Goal: Task Accomplishment & Management: Use online tool/utility

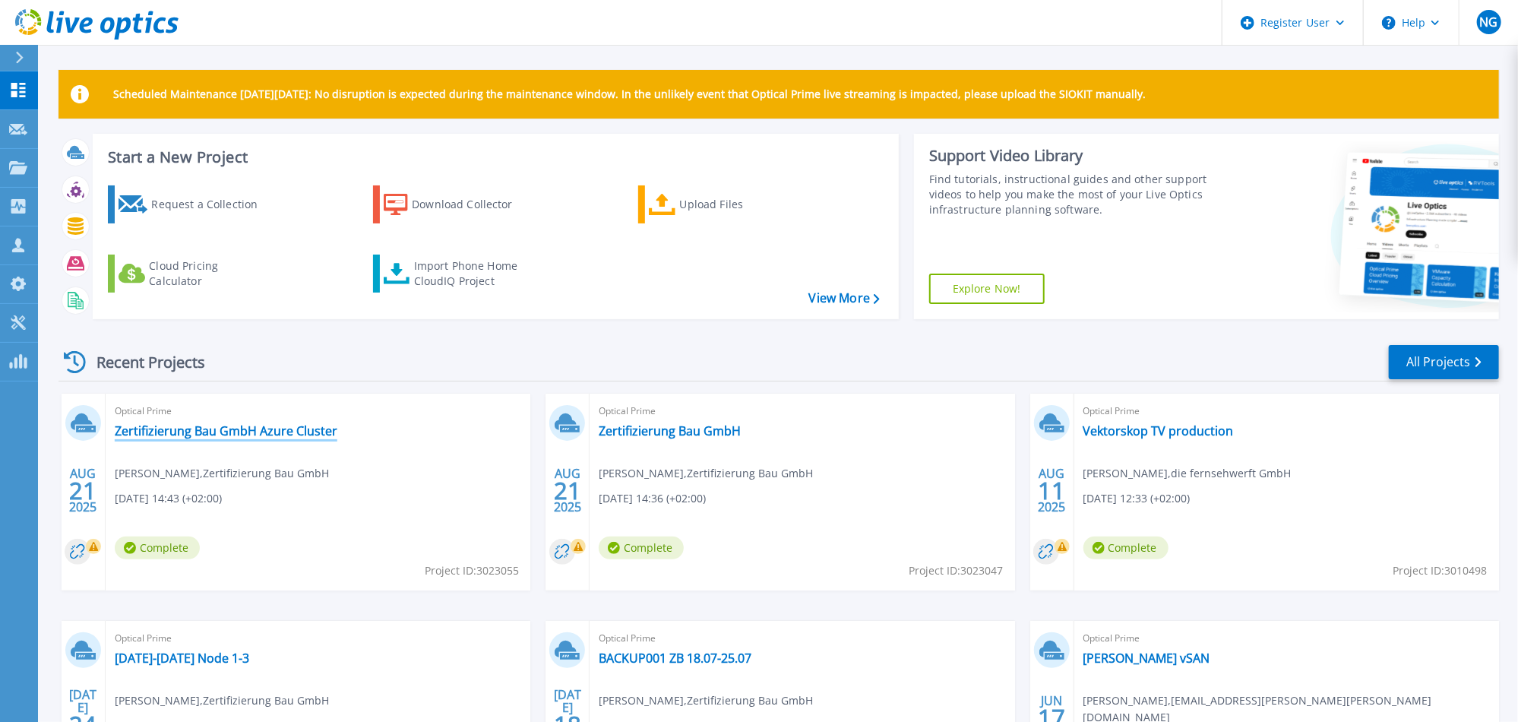
click at [236, 429] on link "Zertifizierung Bau GmbH Azure Cluster" at bounding box center [226, 430] width 223 height 15
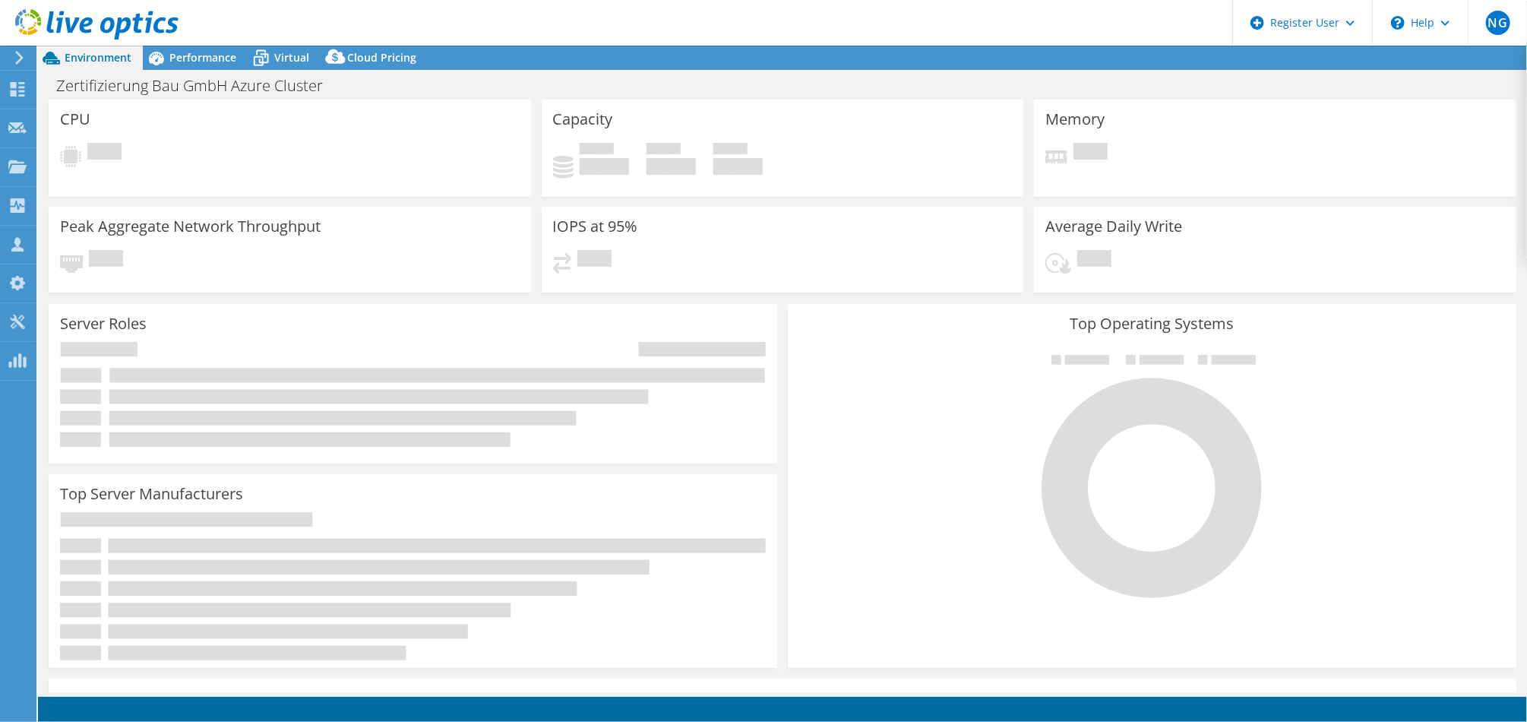
select select "USD"
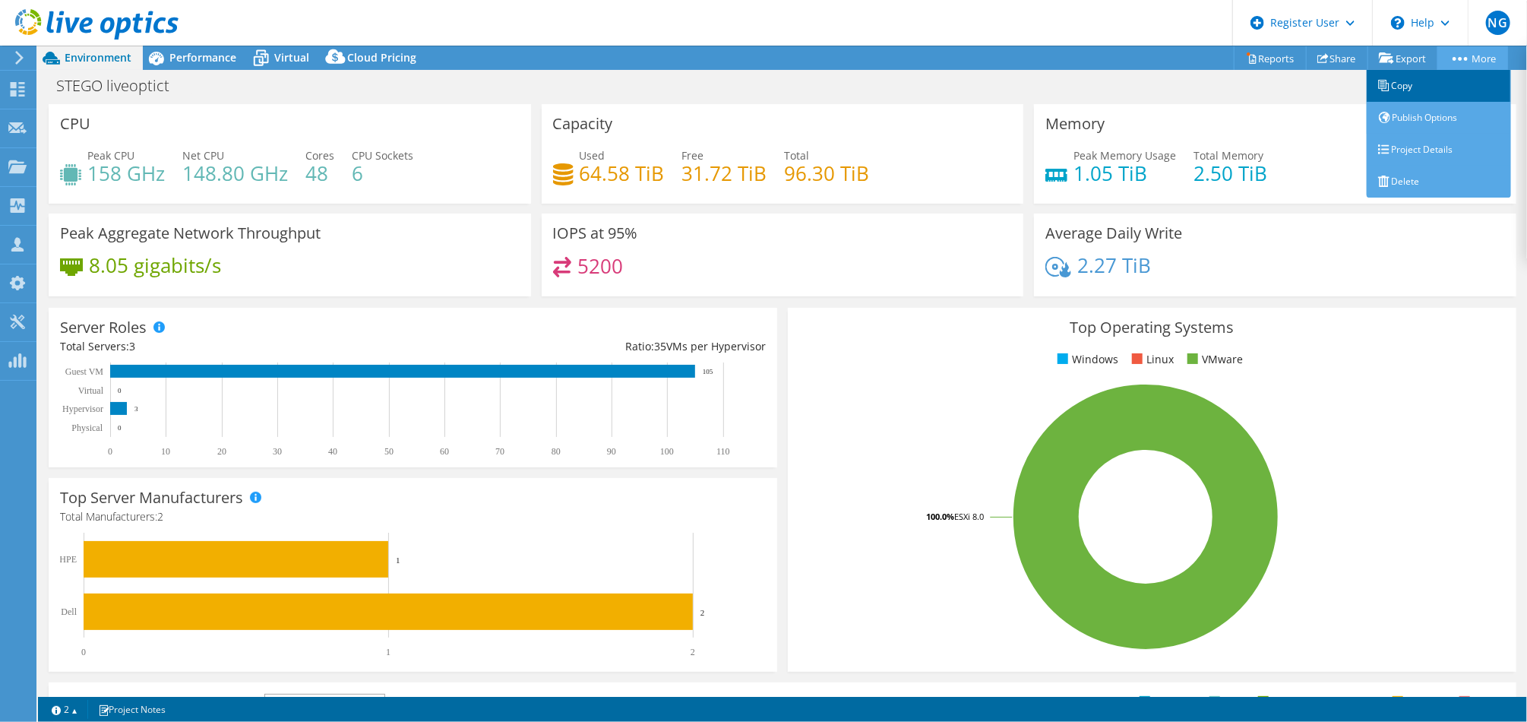
click at [1423, 94] on link "Copy" at bounding box center [1439, 86] width 144 height 32
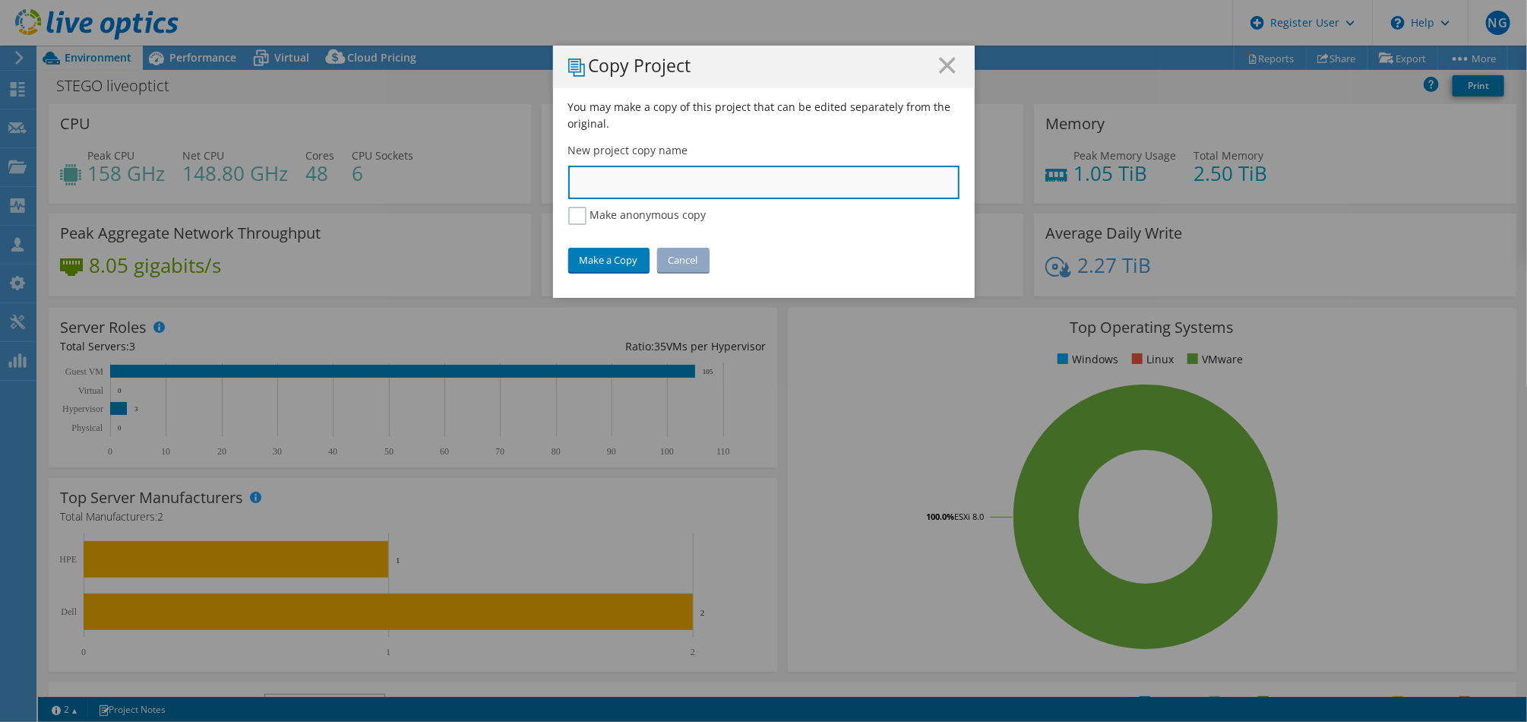
click at [641, 173] on input "text" at bounding box center [763, 182] width 391 height 33
type input "Stego"
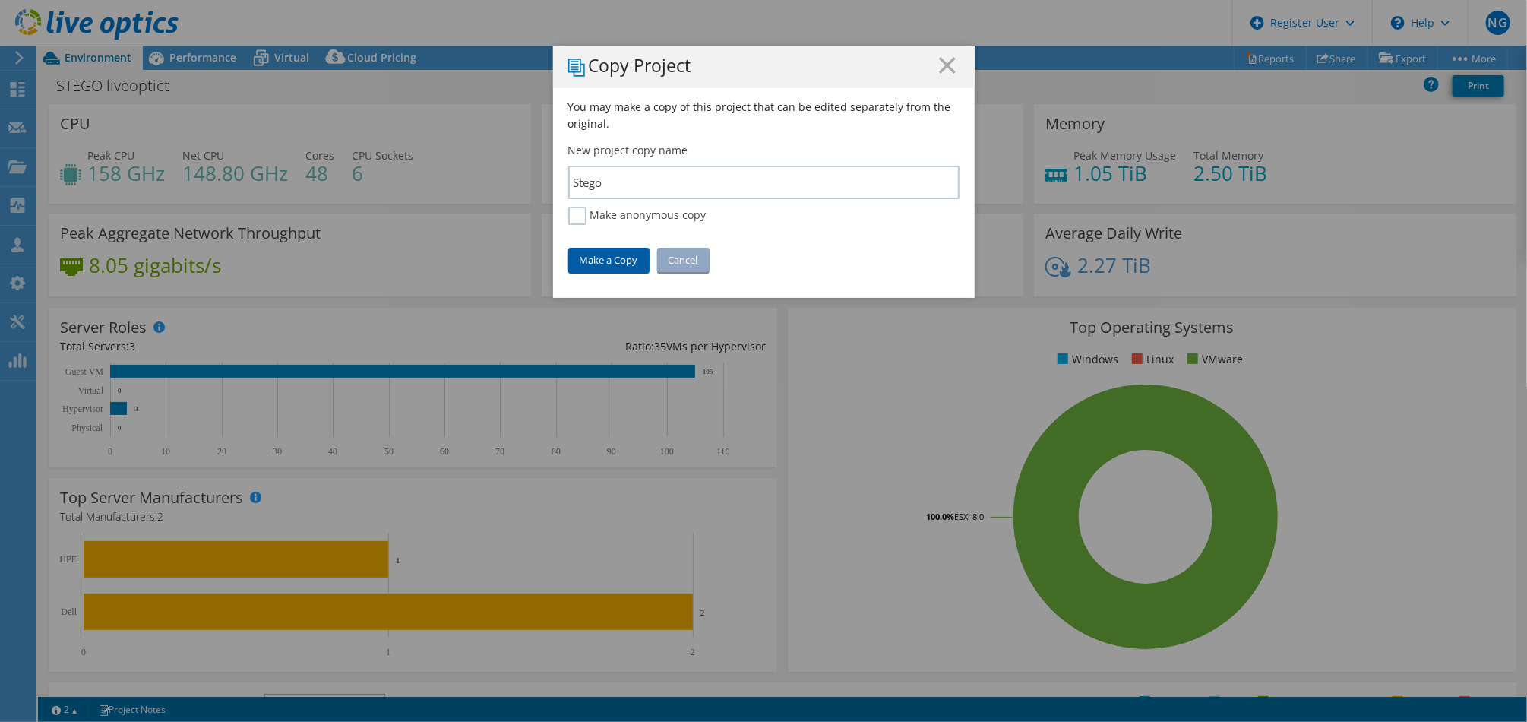
click at [607, 258] on link "Make a Copy" at bounding box center [608, 260] width 81 height 24
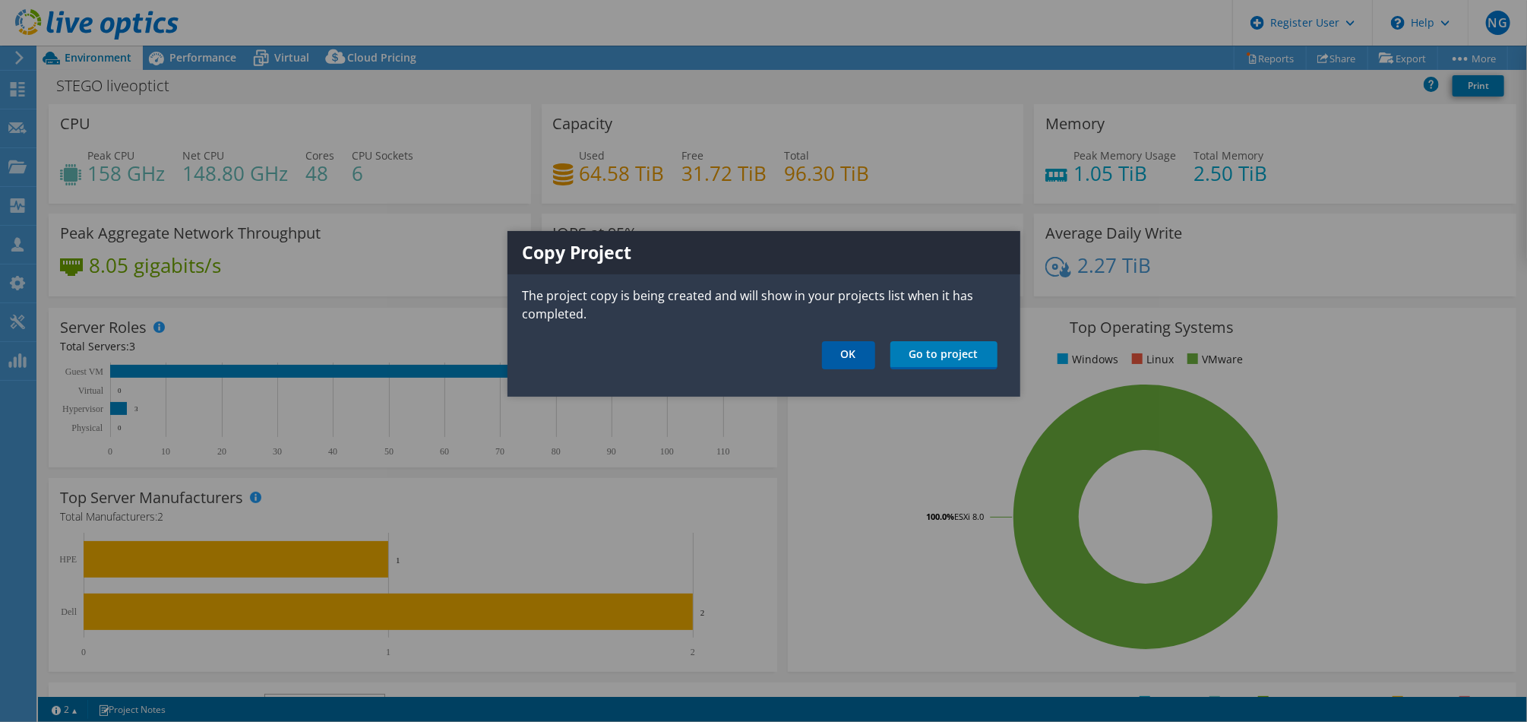
click at [843, 362] on link "OK" at bounding box center [848, 355] width 53 height 28
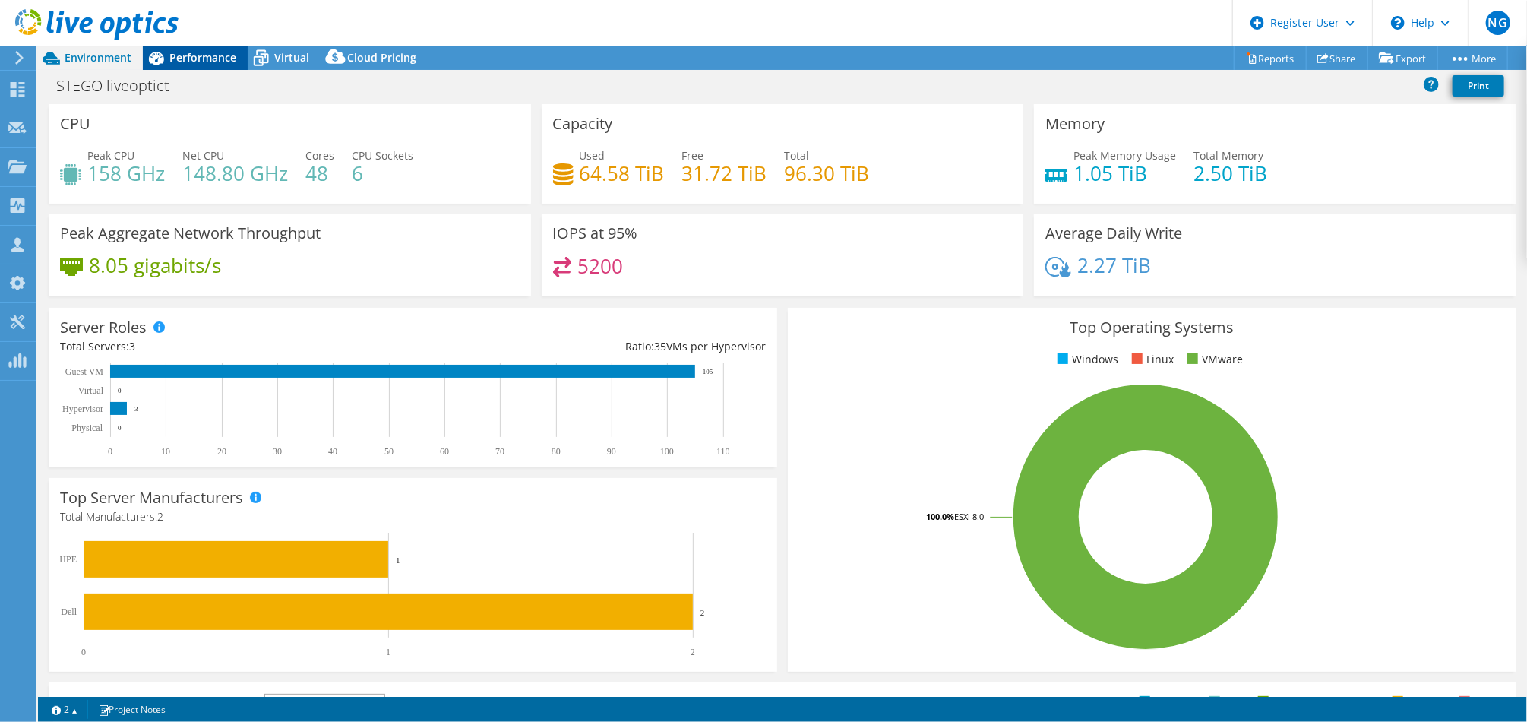
click at [194, 50] on span "Performance" at bounding box center [202, 57] width 67 height 14
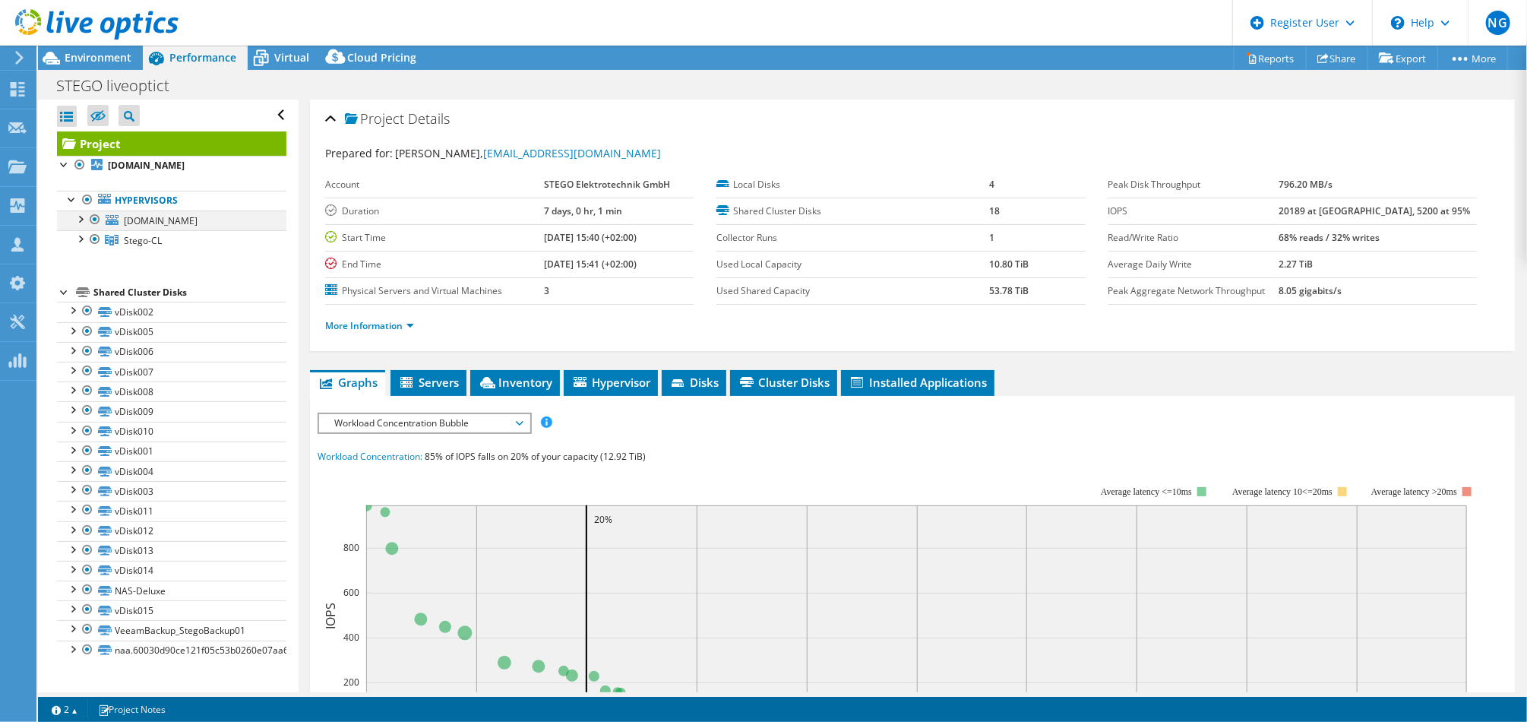
click at [83, 213] on div at bounding box center [79, 217] width 15 height 15
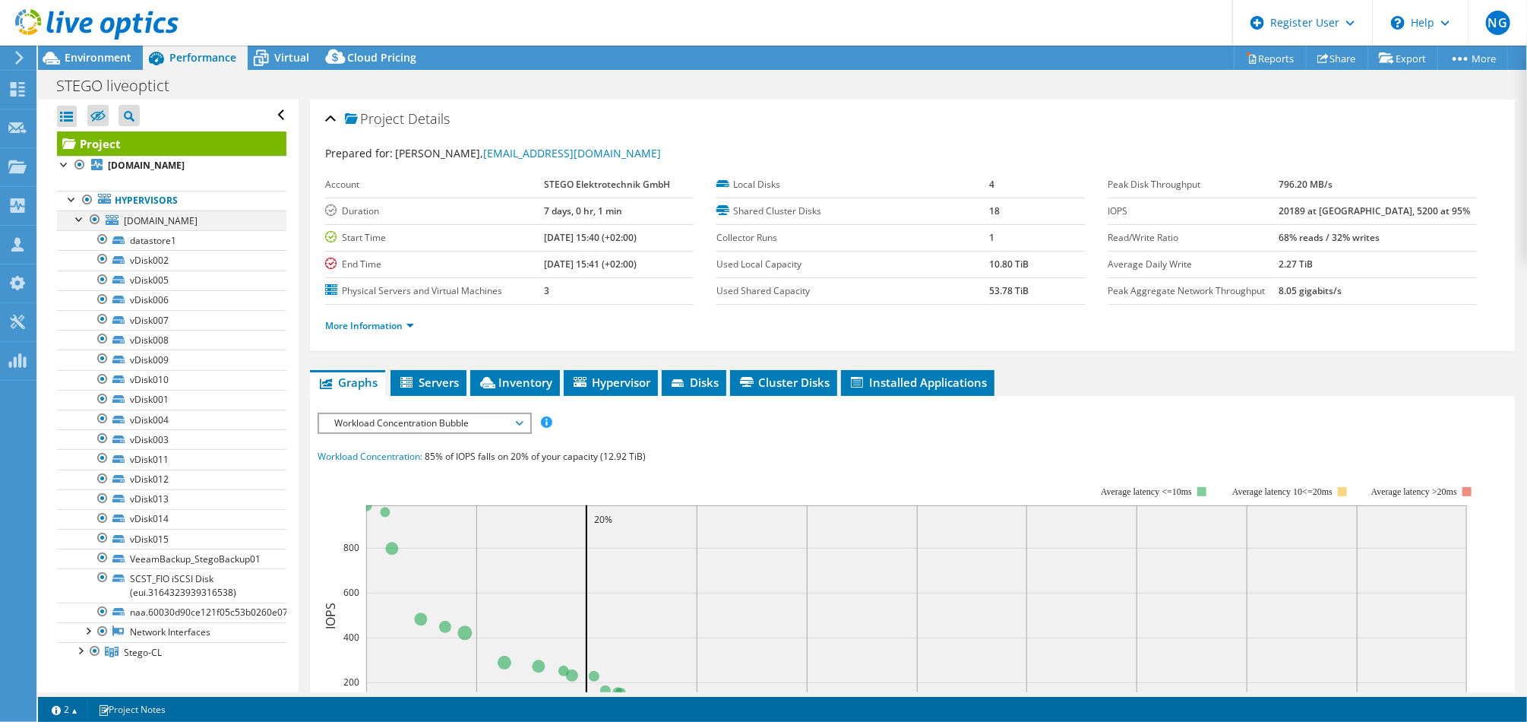
click at [77, 221] on div at bounding box center [79, 217] width 15 height 15
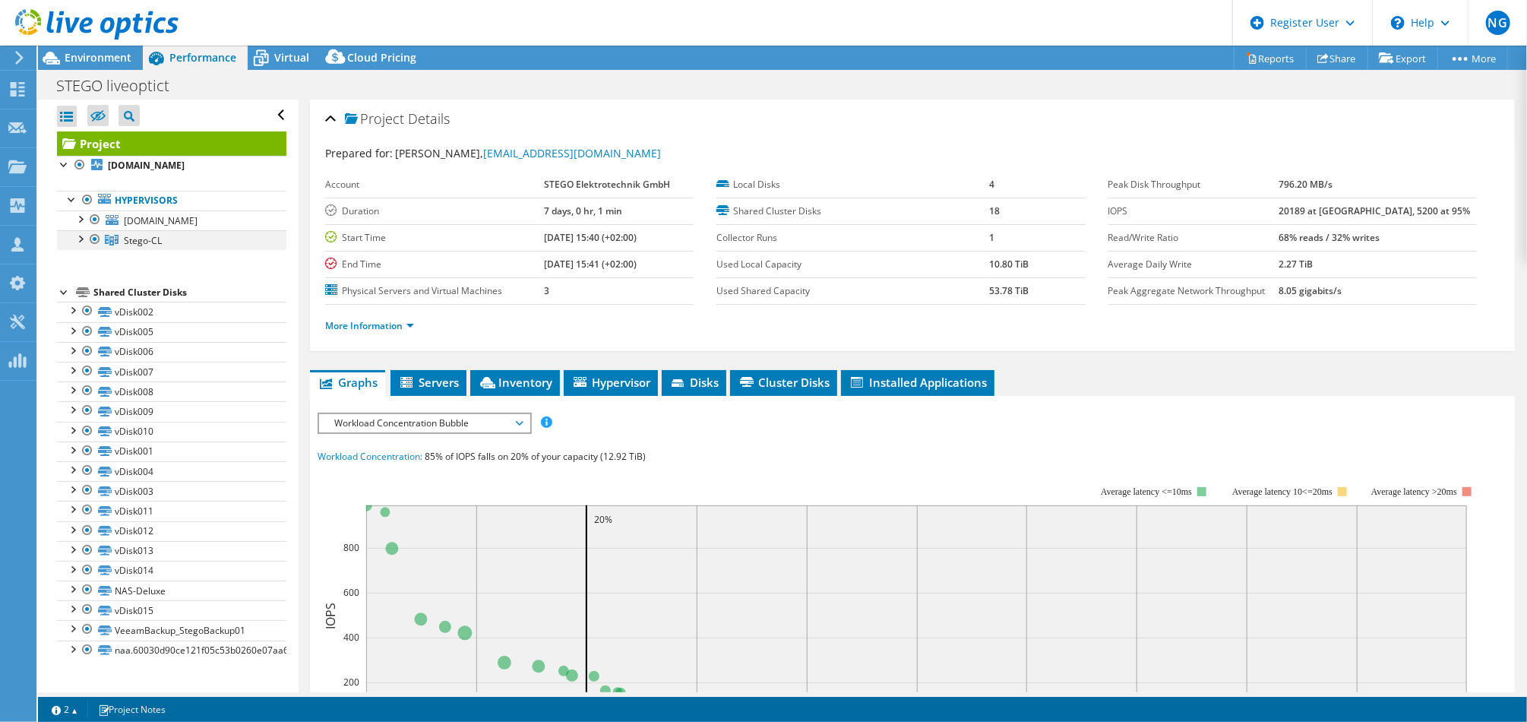
click at [78, 236] on div at bounding box center [79, 237] width 15 height 15
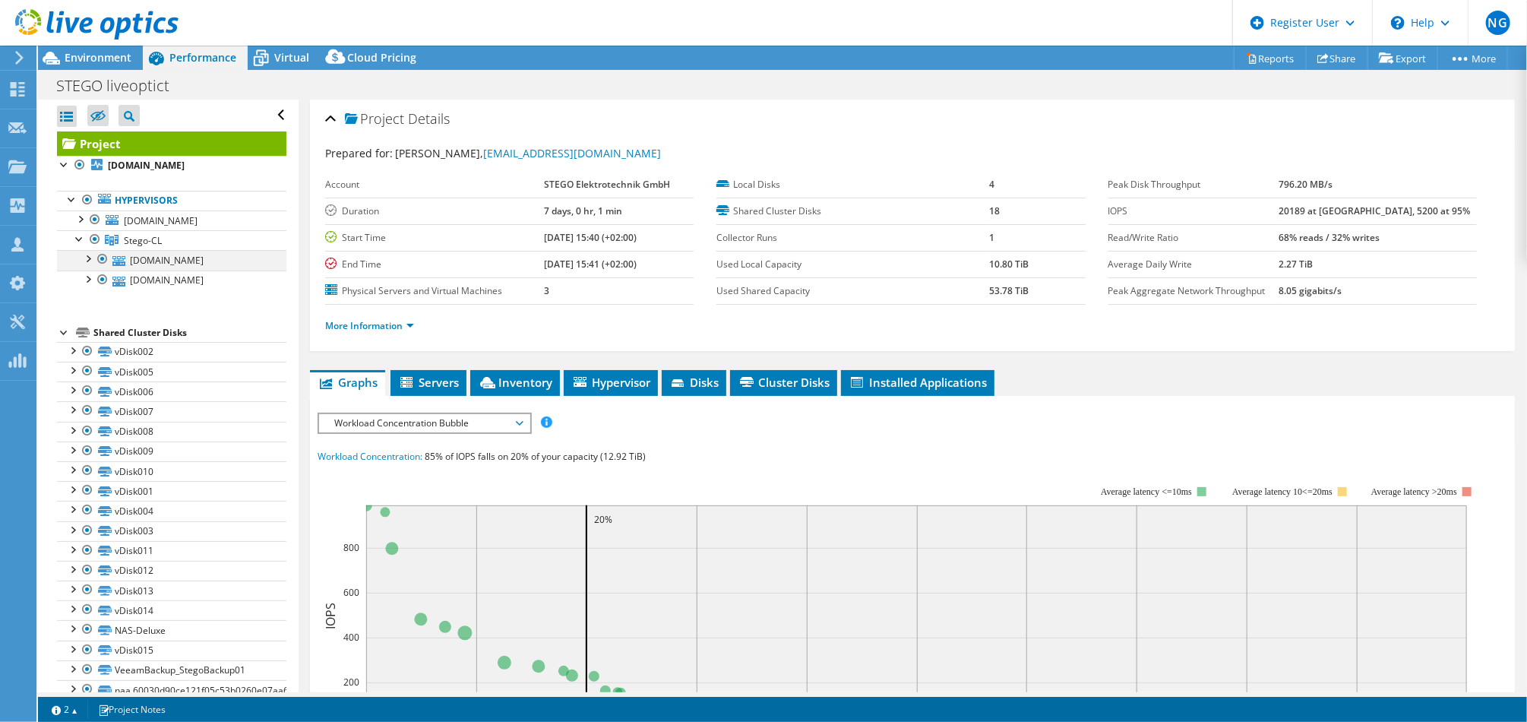
click at [90, 260] on div at bounding box center [87, 257] width 15 height 15
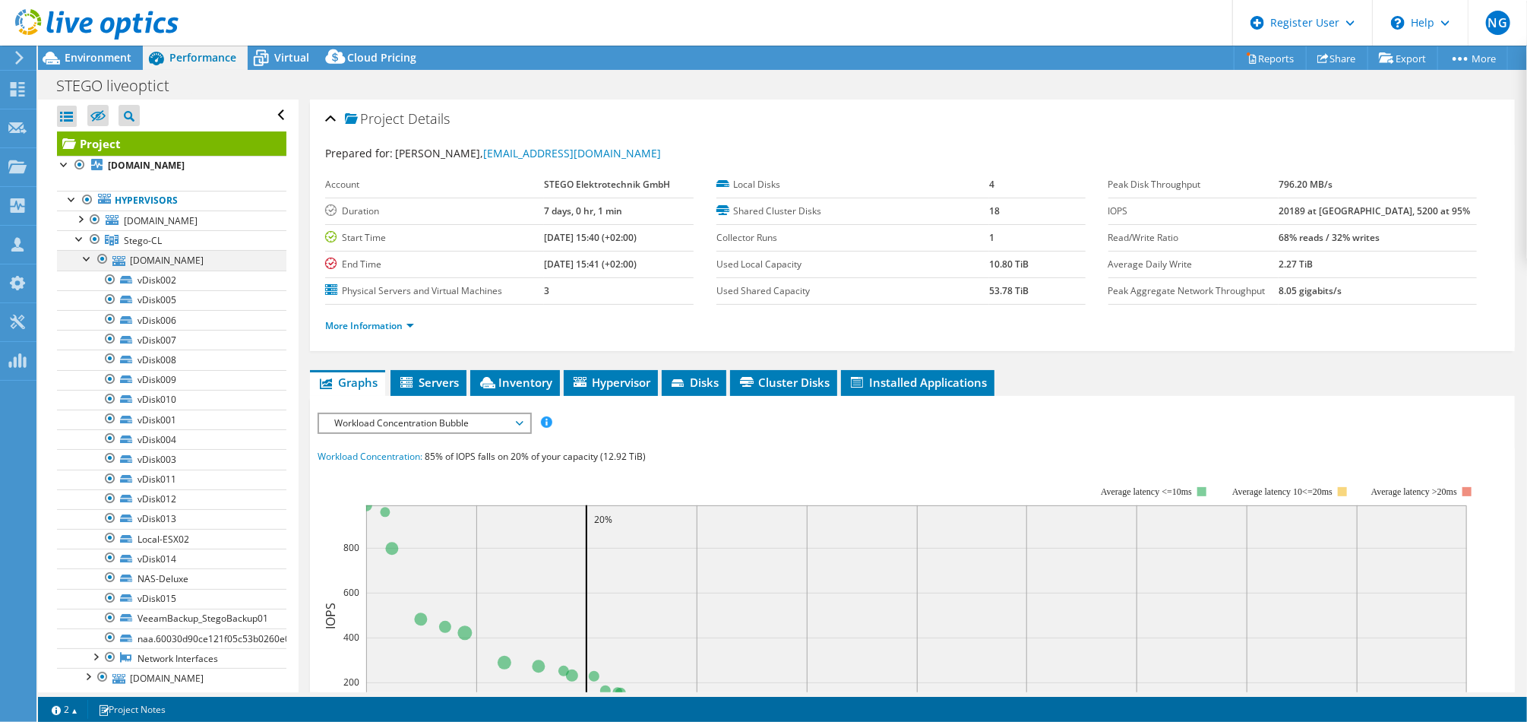
click at [90, 260] on div at bounding box center [87, 257] width 15 height 15
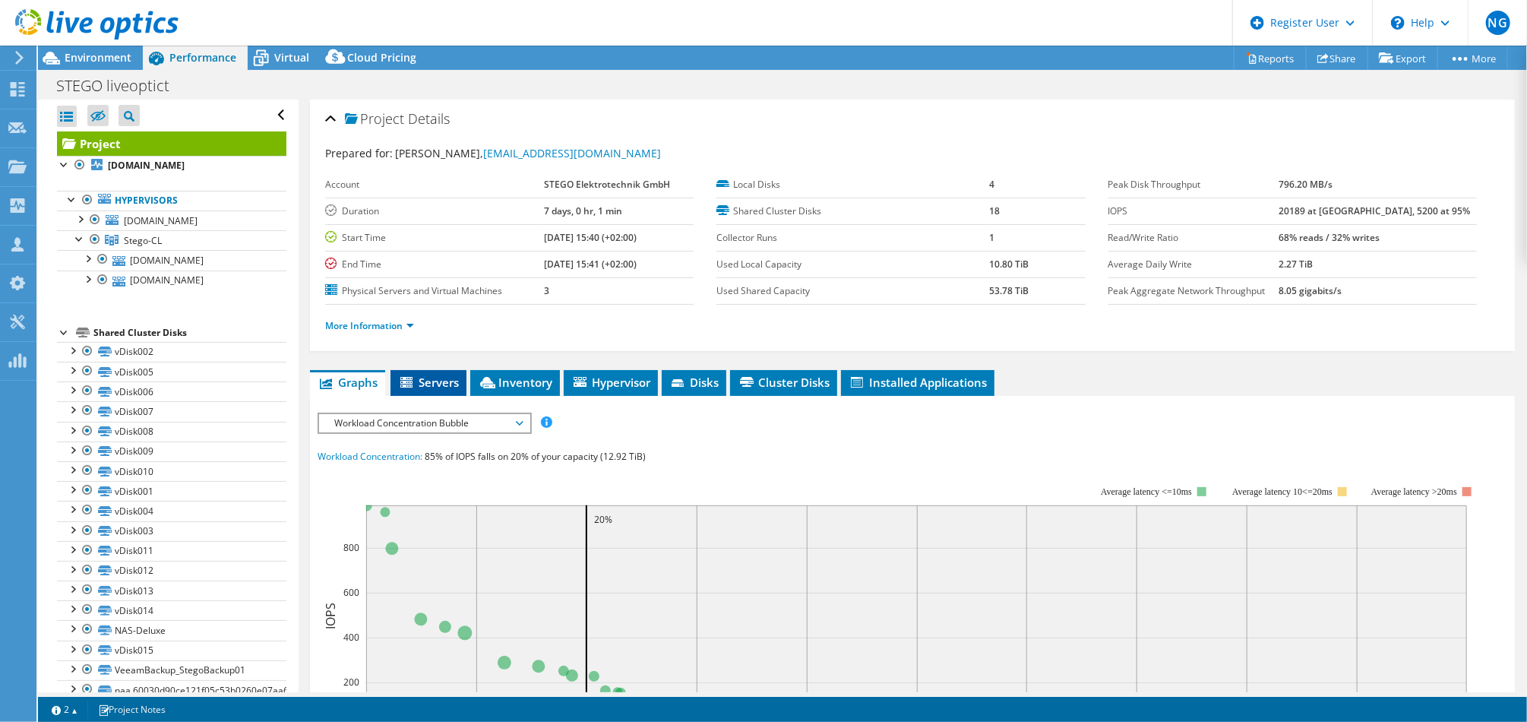
click at [448, 388] on li "Servers" at bounding box center [429, 383] width 76 height 26
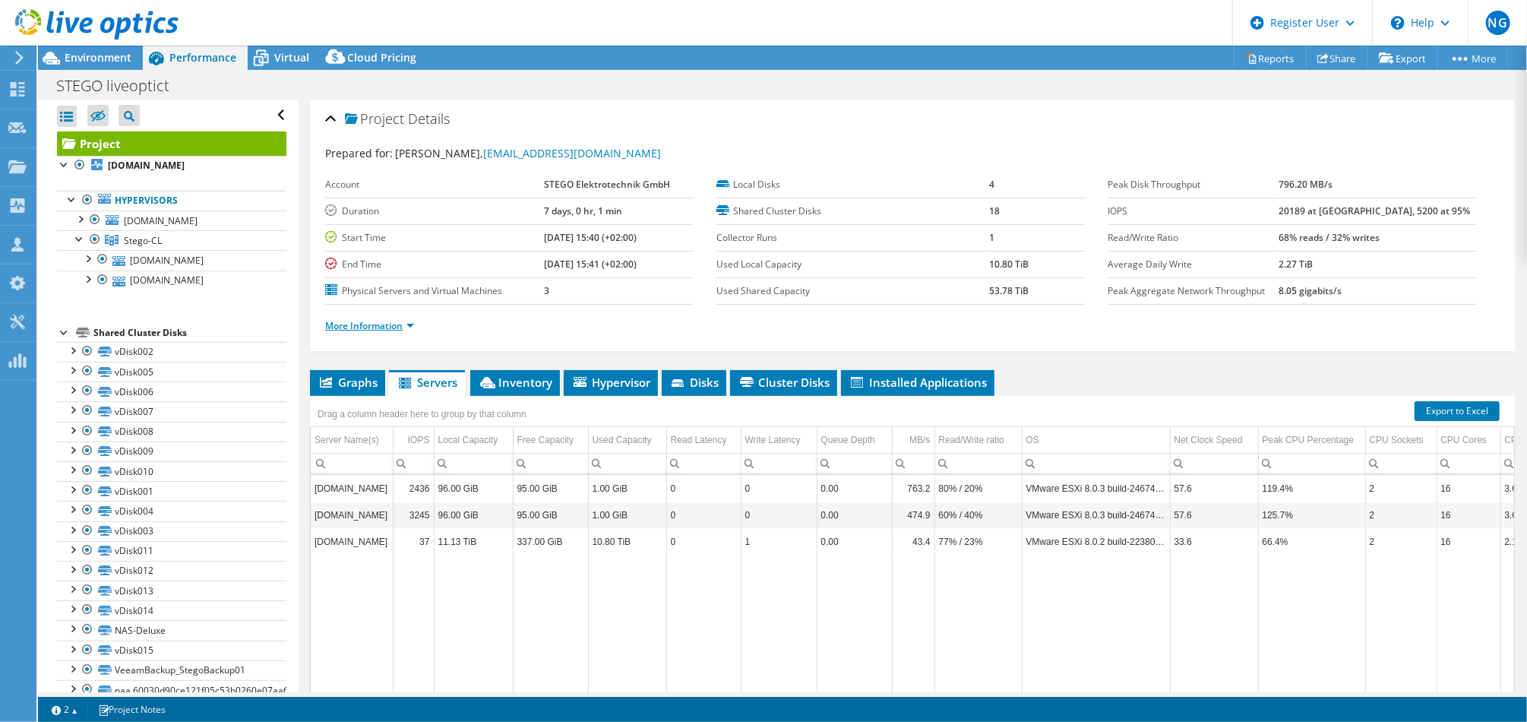
click at [408, 325] on link "More Information" at bounding box center [369, 325] width 89 height 13
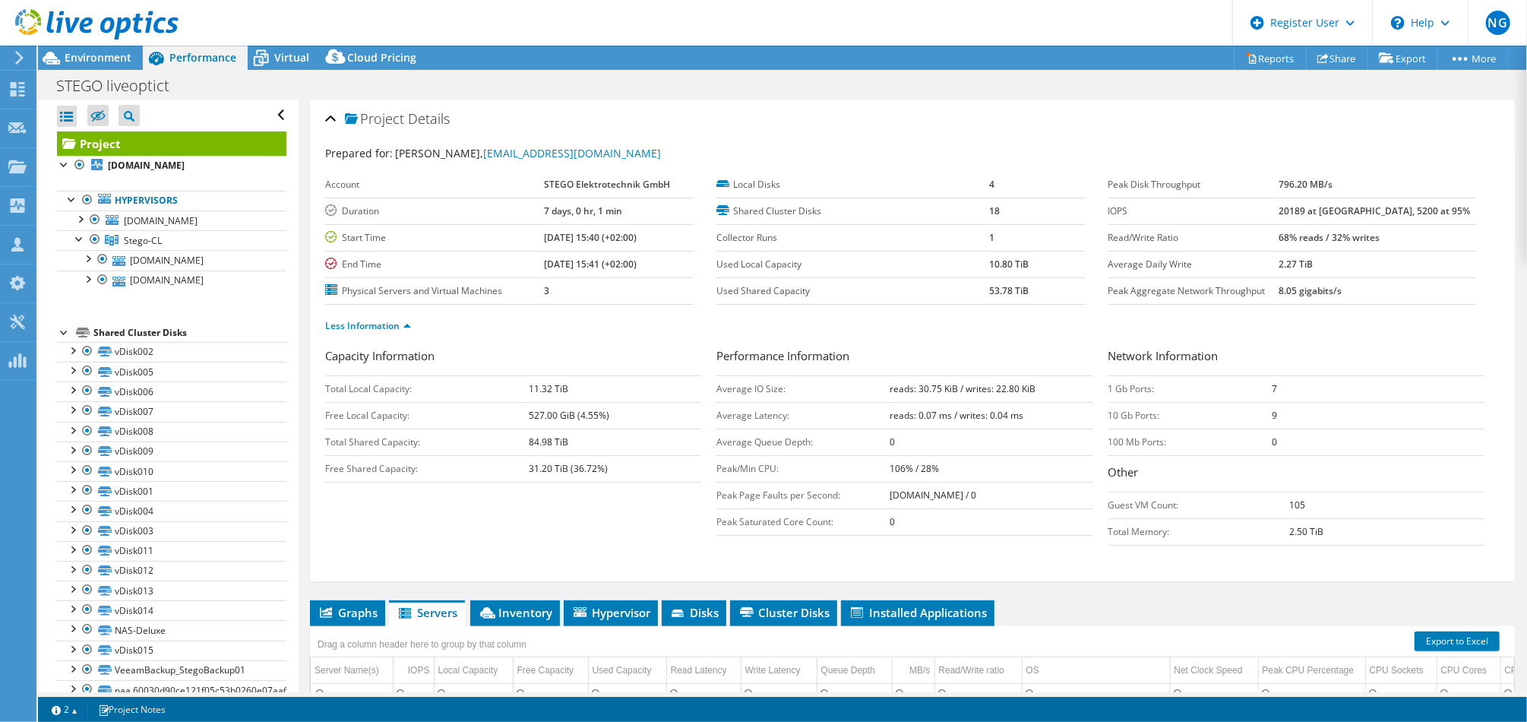
drag, startPoint x: 368, startPoint y: 524, endPoint x: 363, endPoint y: 514, distance: 10.9
click at [366, 517] on div "Capacity Information Total Local Capacity: 11.32 TiB Free Local Capacity: 527.0…" at bounding box center [912, 450] width 1175 height 206
click at [675, 538] on div "Capacity Information Total Local Capacity: 11.32 TiB Free Local Capacity: 527.0…" at bounding box center [912, 450] width 1175 height 206
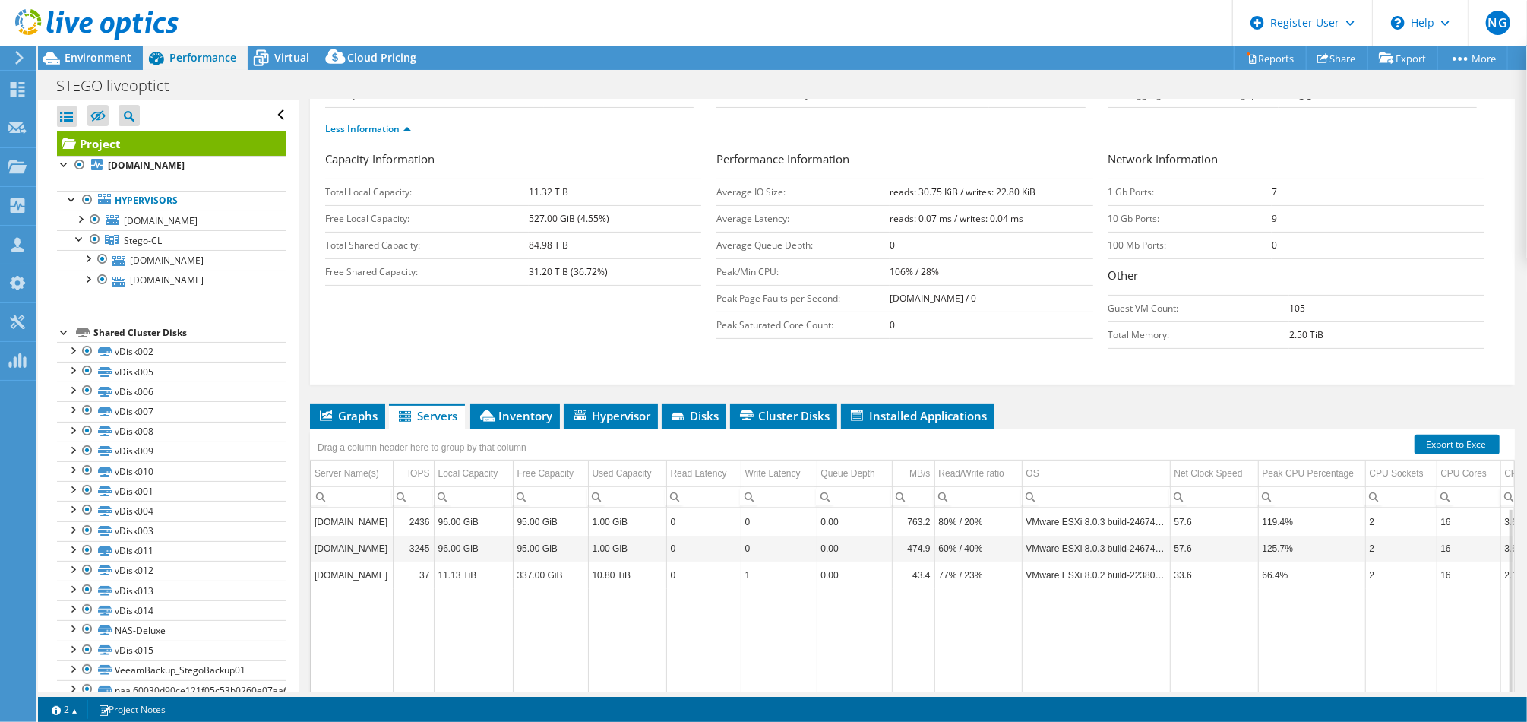
scroll to position [188, 0]
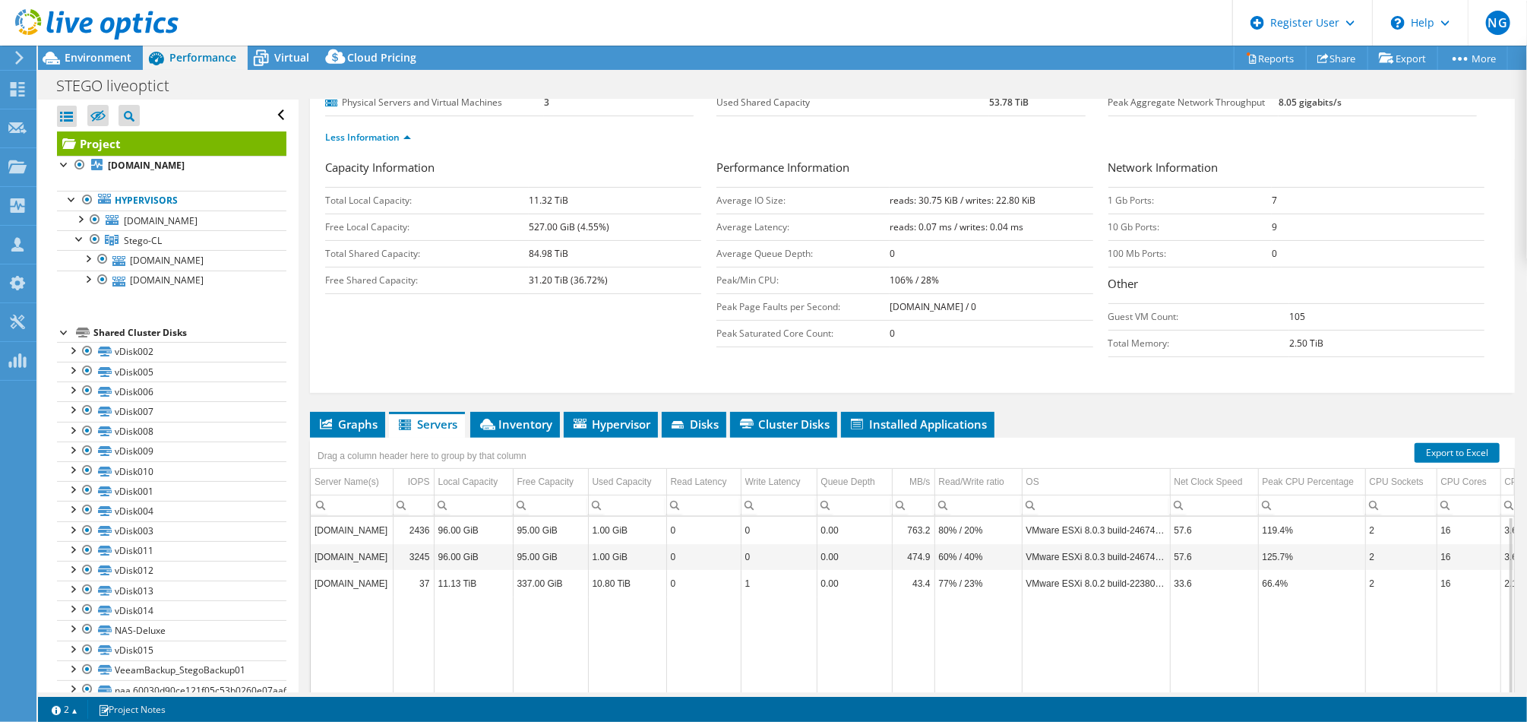
click at [511, 445] on div "Drag a column header here to group by that column" at bounding box center [422, 455] width 217 height 21
click at [511, 427] on li "Inventory" at bounding box center [515, 425] width 90 height 26
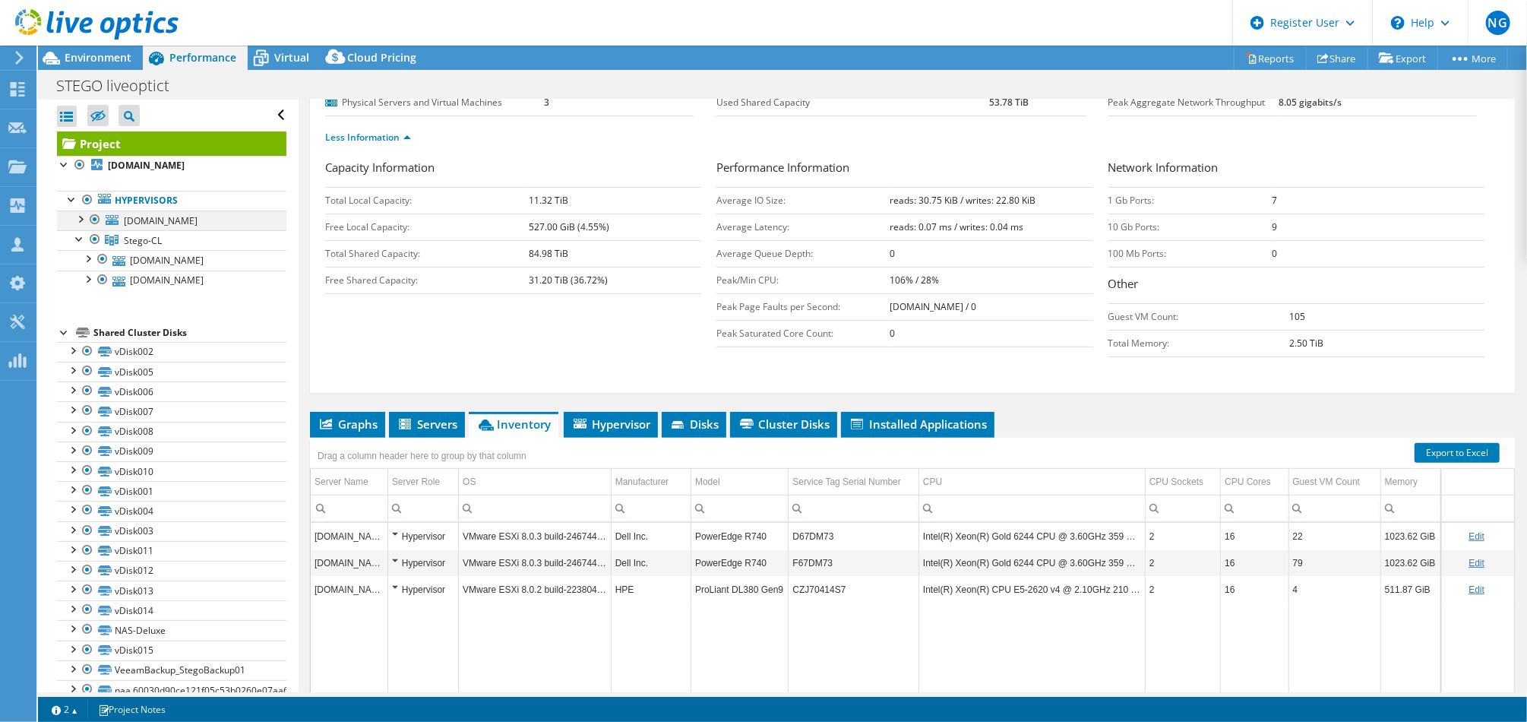
click at [81, 219] on div at bounding box center [79, 217] width 15 height 15
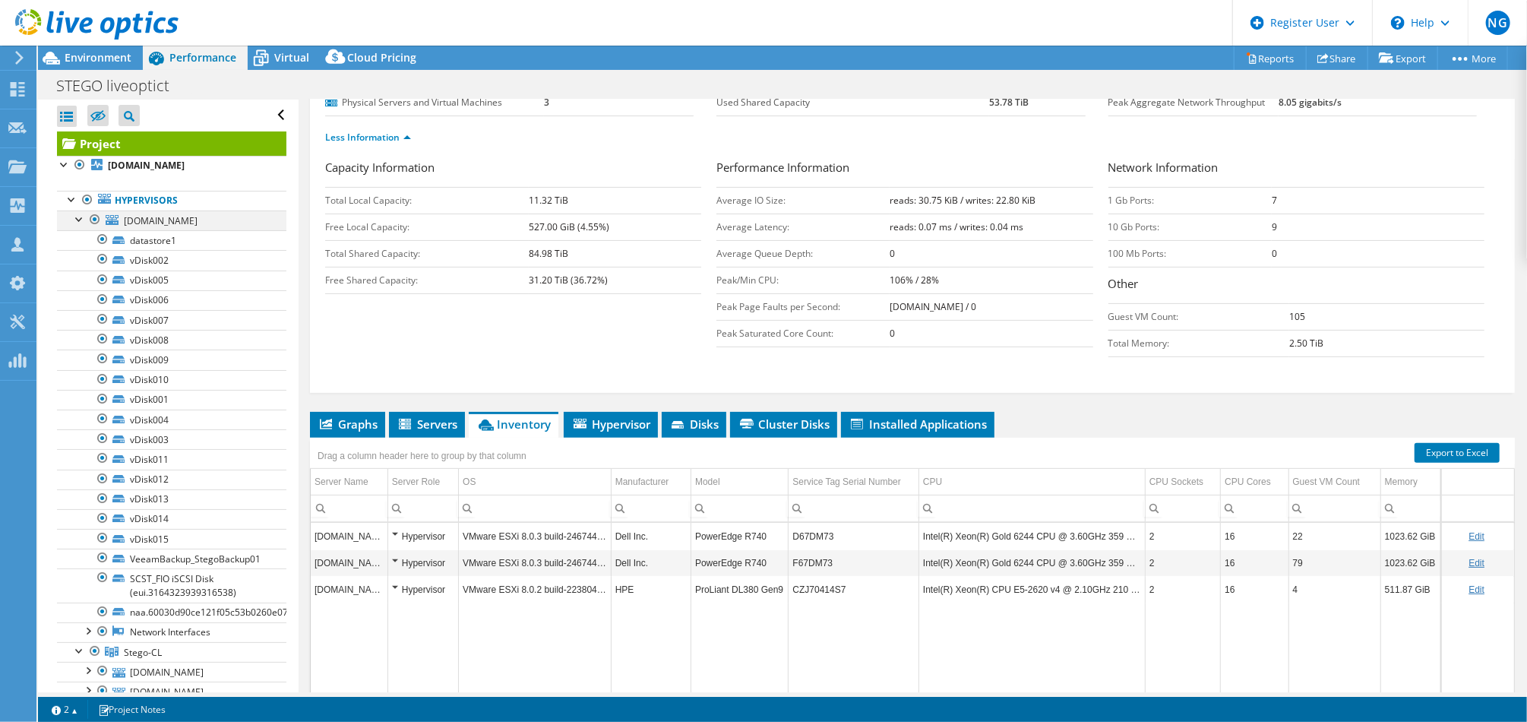
click at [81, 217] on div at bounding box center [79, 217] width 15 height 15
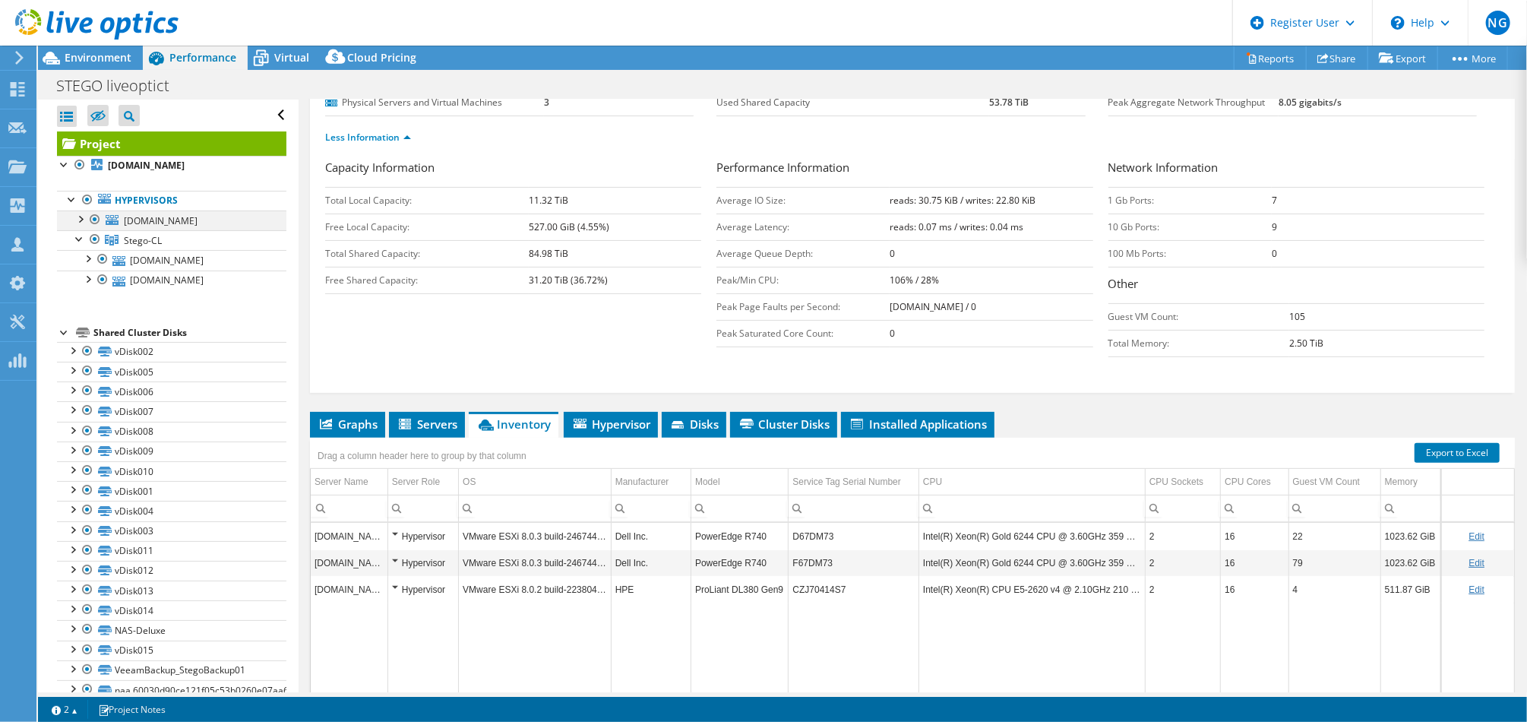
click at [81, 216] on div at bounding box center [79, 217] width 15 height 15
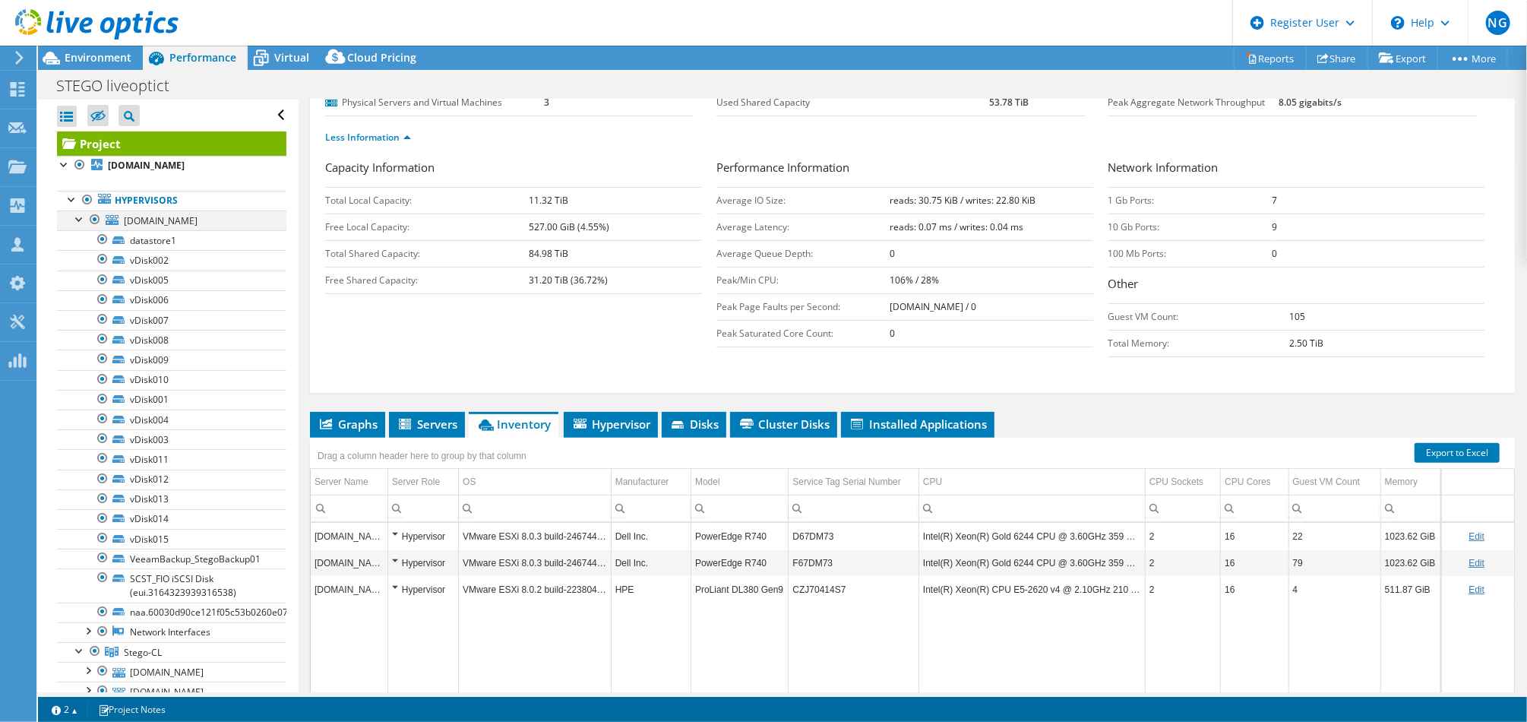
click at [82, 216] on div at bounding box center [79, 217] width 15 height 15
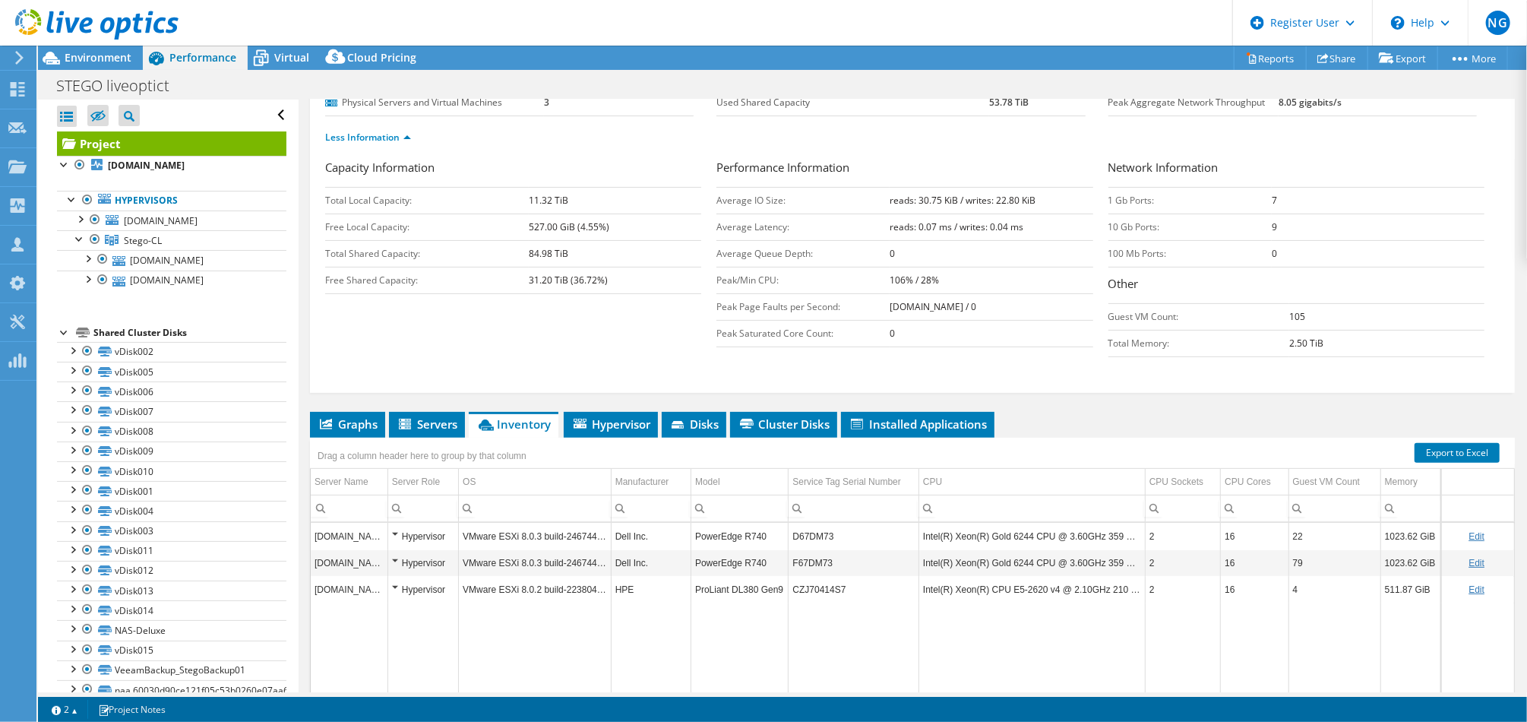
scroll to position [22, 0]
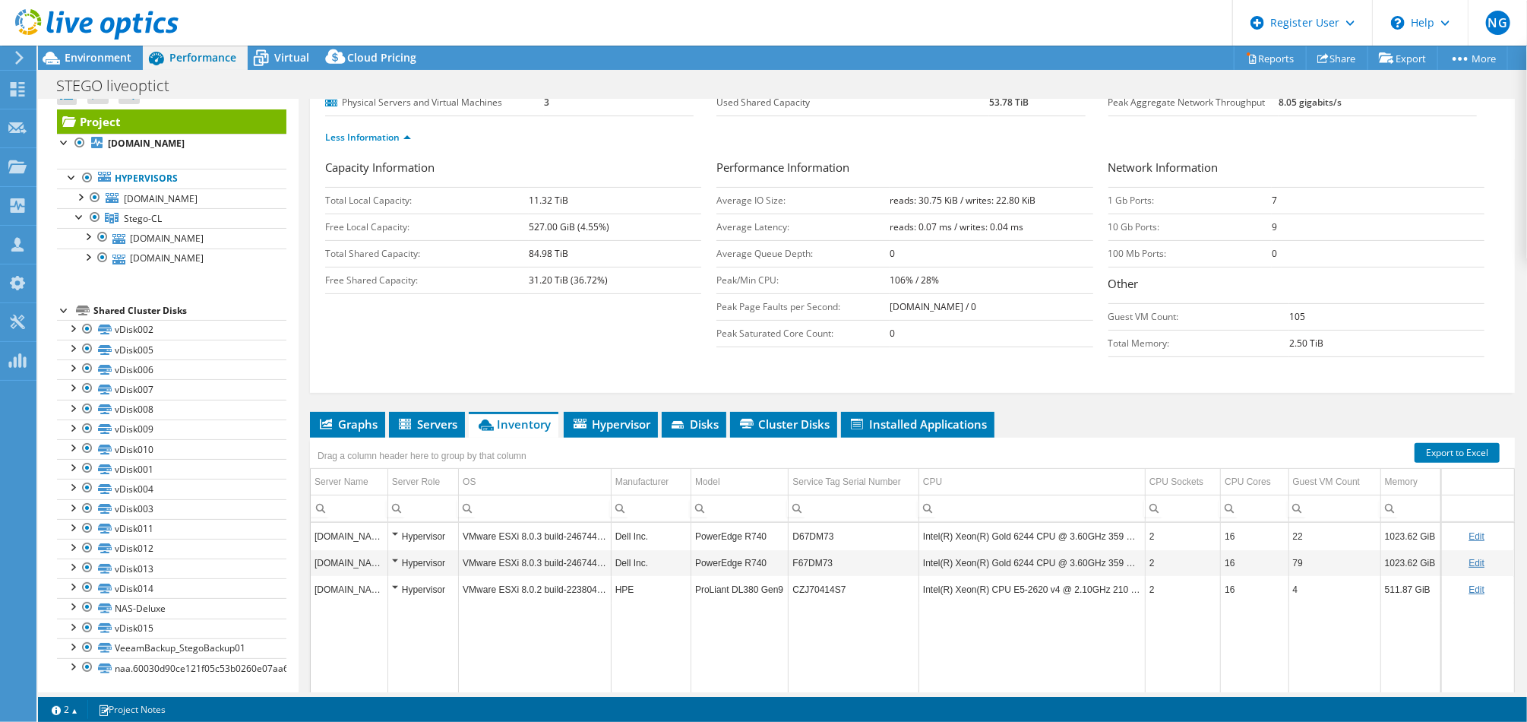
click at [389, 363] on form "Capacity Information Total Local Capacity: 11.32 TiB Free Local Capacity: 527.0…" at bounding box center [912, 264] width 1175 height 211
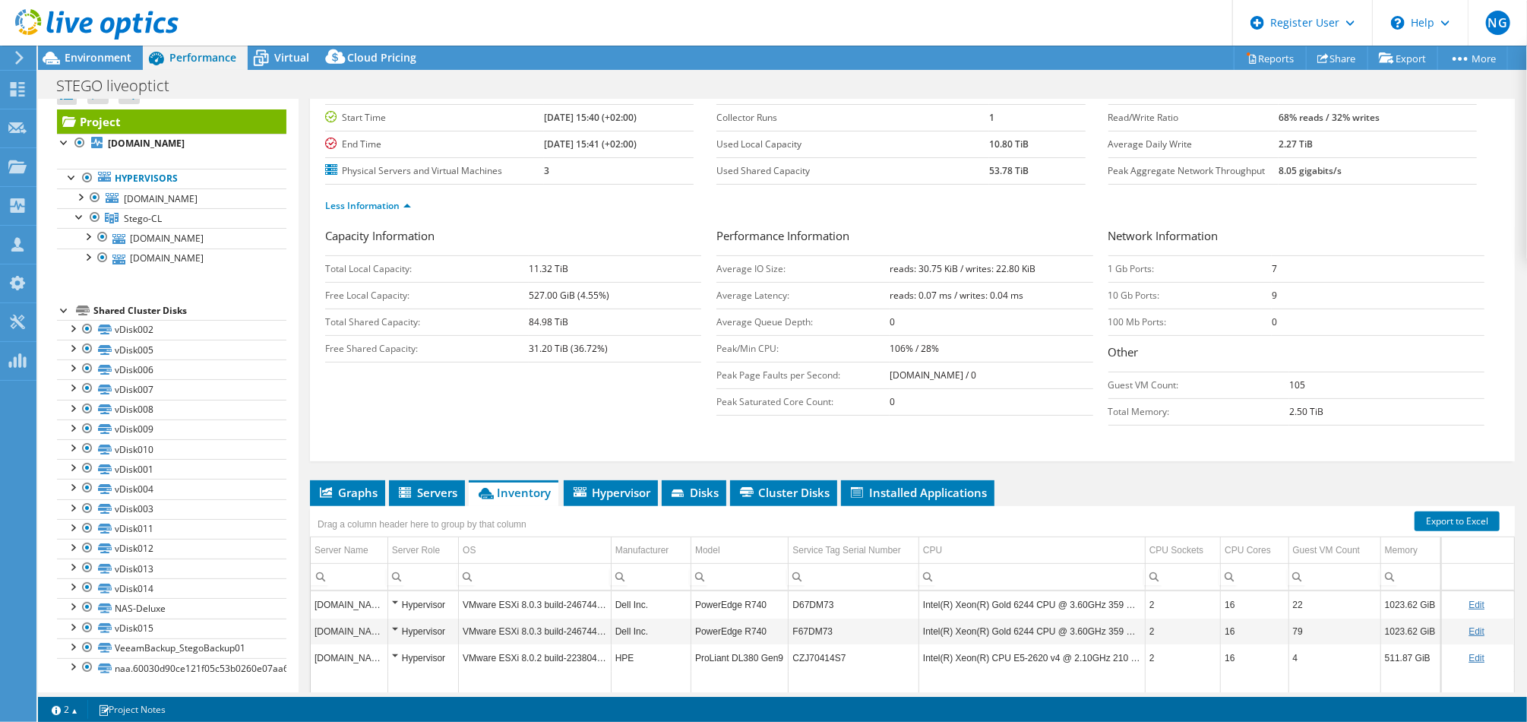
scroll to position [122, 0]
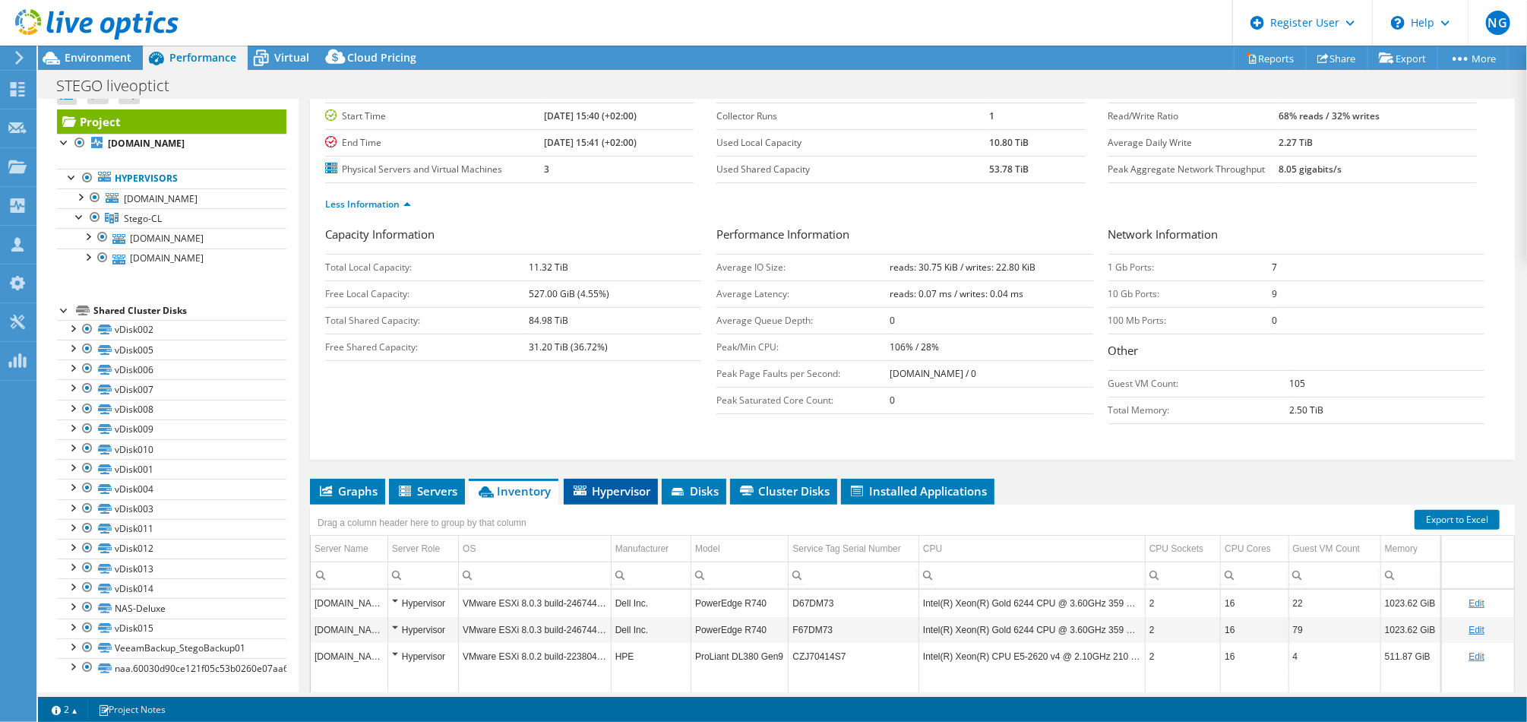
click at [647, 486] on span "Hypervisor" at bounding box center [610, 490] width 79 height 15
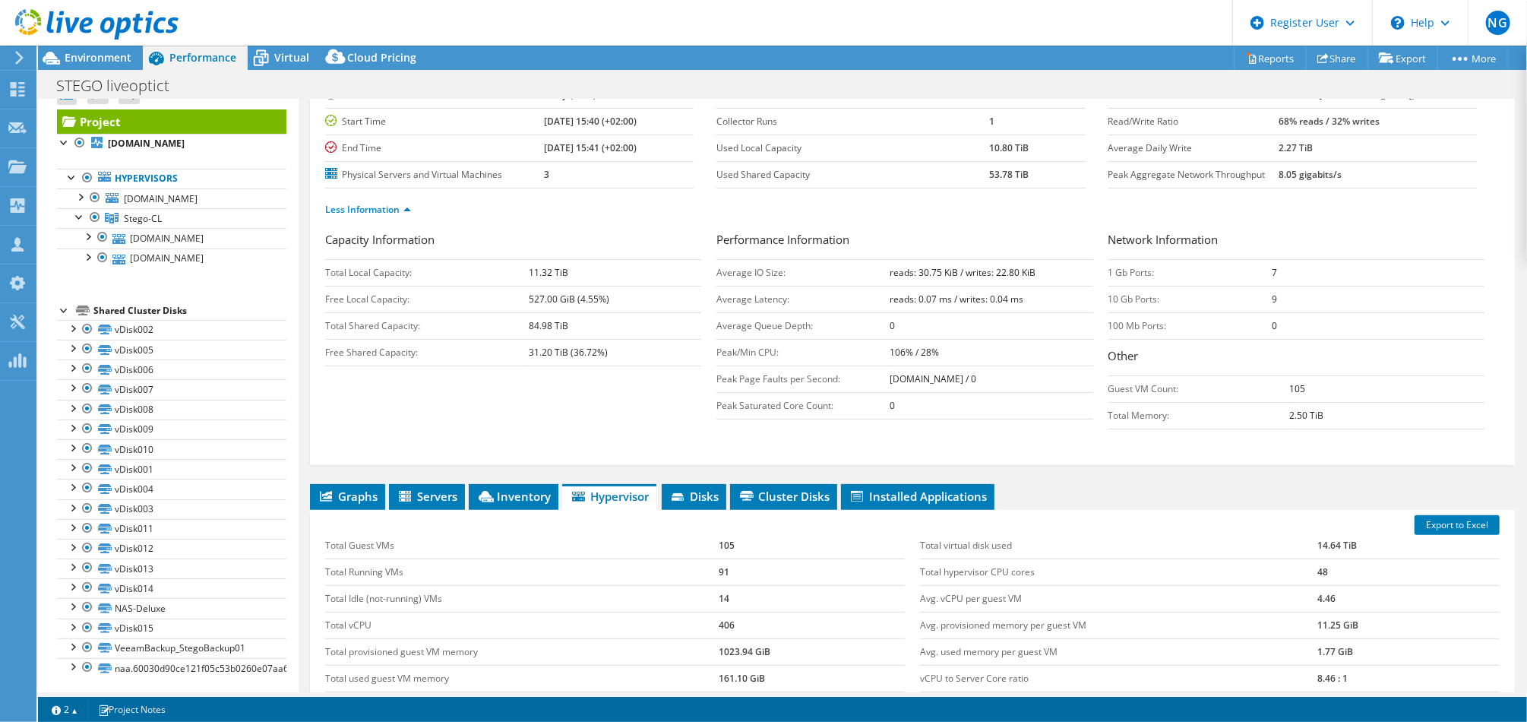
scroll to position [0, 0]
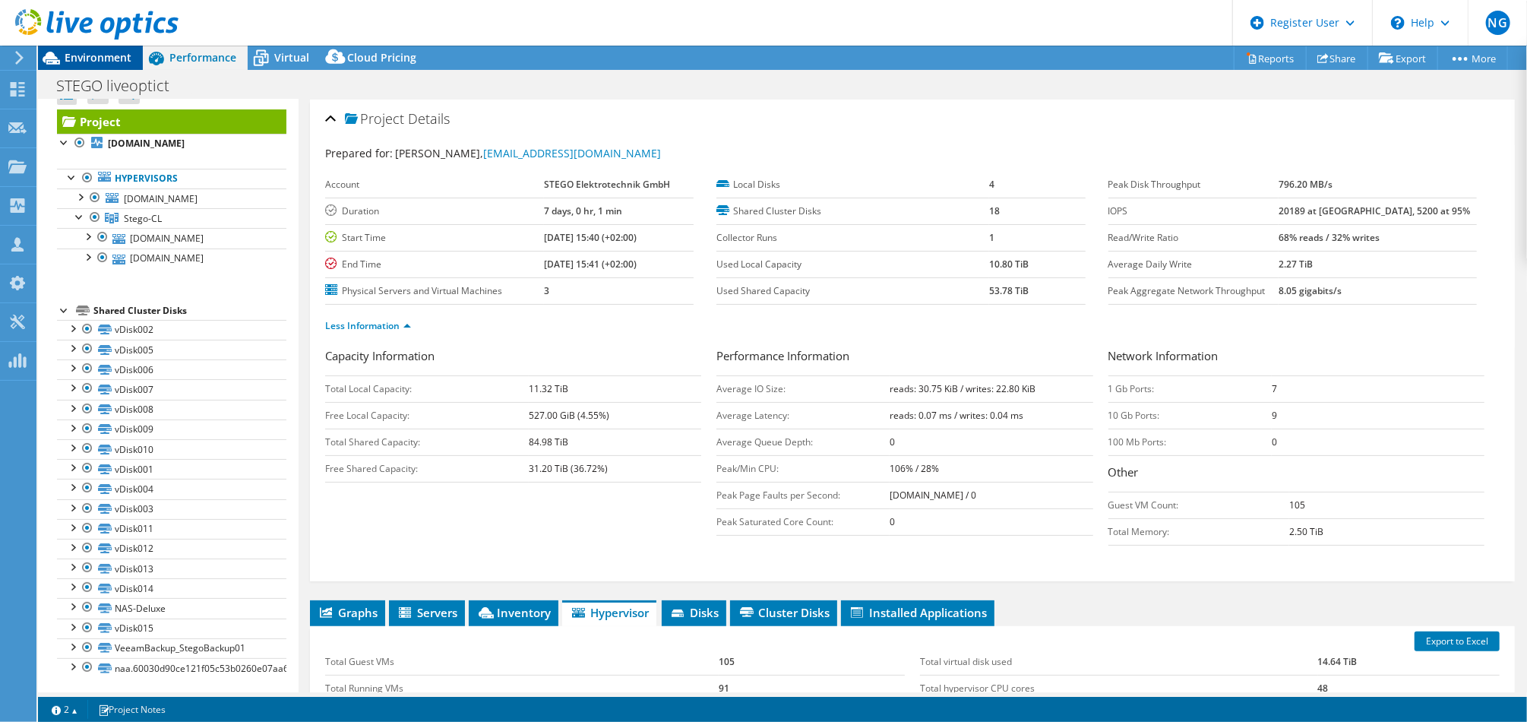
click at [112, 62] on span "Environment" at bounding box center [98, 57] width 67 height 14
